Goal: Information Seeking & Learning: Learn about a topic

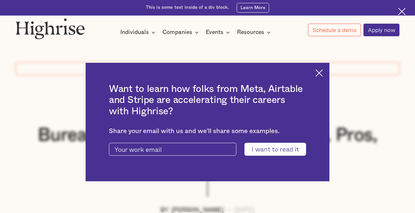
click at [279, 156] on input "I want to read it" at bounding box center [275, 149] width 62 height 13
click at [318, 77] on img at bounding box center [318, 72] width 7 height 7
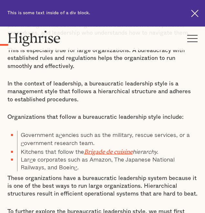
scroll to position [333, 0]
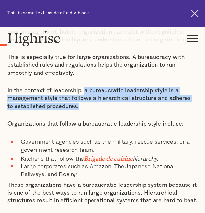
drag, startPoint x: 85, startPoint y: 91, endPoint x: 82, endPoint y: 105, distance: 14.0
click at [82, 105] on p "In the context of leadership, a bureaucratic leadership style is a management s…" at bounding box center [102, 99] width 191 height 24
copy p "a bureaucratic leadership style is a management style that follows a hierarchic…"
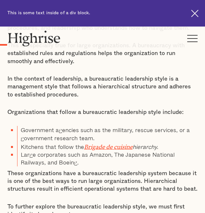
scroll to position [353, 0]
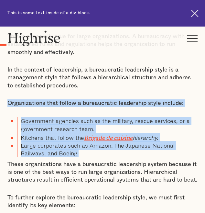
drag, startPoint x: 8, startPoint y: 102, endPoint x: 187, endPoint y: 150, distance: 186.0
click at [187, 150] on div "Bureaucracy is often the butt of many jokes about inefficiency and poor managem…" at bounding box center [102, 118] width 191 height 238
copy div "Organizations that follow a bureaucratic leadership style include: Government a…"
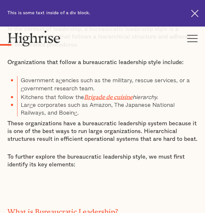
scroll to position [395, 0]
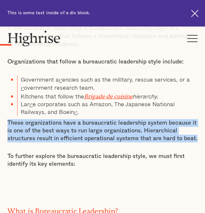
drag, startPoint x: 8, startPoint y: 122, endPoint x: 202, endPoint y: 142, distance: 194.2
copy p "These organizations have a bureaucratic leadership system because it is one of …"
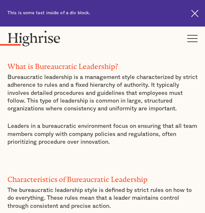
scroll to position [540, 0]
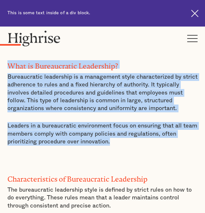
drag, startPoint x: 8, startPoint y: 65, endPoint x: 121, endPoint y: 143, distance: 136.9
copy div "What is Bureaucratic Leadership? Bureaucratic leadership is a management style …"
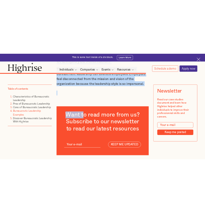
scroll to position [3363, 0]
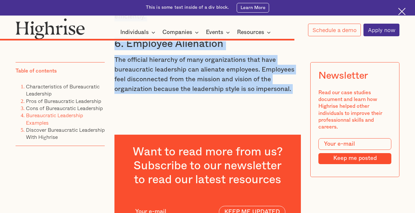
drag, startPoint x: 115, startPoint y: 65, endPoint x: 288, endPoint y: 97, distance: 175.9
copy div "Pros of Bureaucratic Leadership Now that we can identify a bureaucratic leader,…"
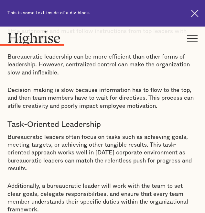
scroll to position [1236, 0]
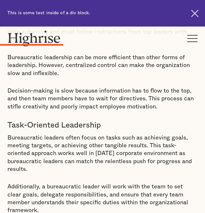
click at [7, 134] on p "Bureaucratic leaders often focus on tasks such as achieving goals, meeting targ…" at bounding box center [102, 153] width 191 height 39
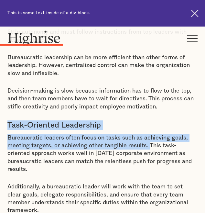
drag, startPoint x: 7, startPoint y: 118, endPoint x: 147, endPoint y: 140, distance: 141.7
copy div "Task-Oriented Leadership Bureaucratic leaders often focus on tasks such as achi…"
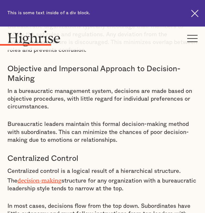
scroll to position [1044, 0]
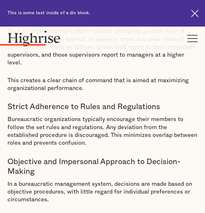
scroll to position [961, 0]
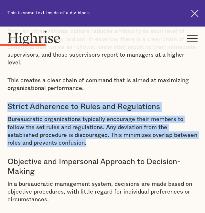
drag, startPoint x: 8, startPoint y: 97, endPoint x: 65, endPoint y: 132, distance: 66.8
click at [65, 132] on div "What is Bureaucratic Leadership? Bureaucratic leadership is a management style …" at bounding box center [102, 114] width 191 height 969
copy div "Strict Adherence to Rules and Regulations Bureaucratic organizations typically …"
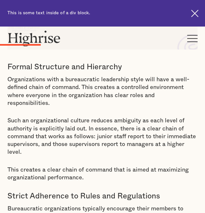
scroll to position [857, 0]
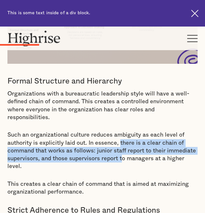
drag, startPoint x: 120, startPoint y: 135, endPoint x: 123, endPoint y: 147, distance: 12.5
click at [123, 147] on p "Such an organizational culture reduces ambiguity as each level of authority is …" at bounding box center [102, 150] width 191 height 39
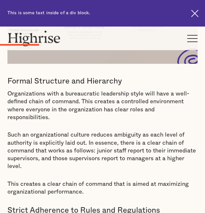
click at [129, 160] on p "Such an organizational culture reduces ambiguity as each level of authority is …" at bounding box center [102, 150] width 191 height 39
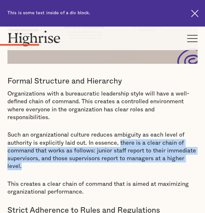
drag, startPoint x: 119, startPoint y: 135, endPoint x: 118, endPoint y: 160, distance: 25.0
click at [118, 160] on p "Such an organizational culture reduces ambiguity as each level of authority is …" at bounding box center [102, 150] width 191 height 39
copy p "there is a clear chain of command that works as follows: junior staff report to…"
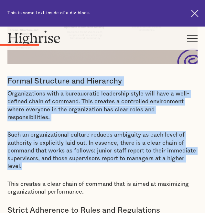
drag, startPoint x: 8, startPoint y: 78, endPoint x: 32, endPoint y: 159, distance: 83.8
copy div "Formal Structure and Hierarchy Organizations with a bureaucratic leadership sty…"
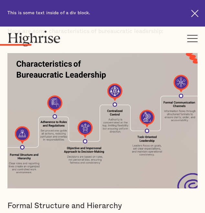
scroll to position [732, 0]
